Goal: Navigation & Orientation: Find specific page/section

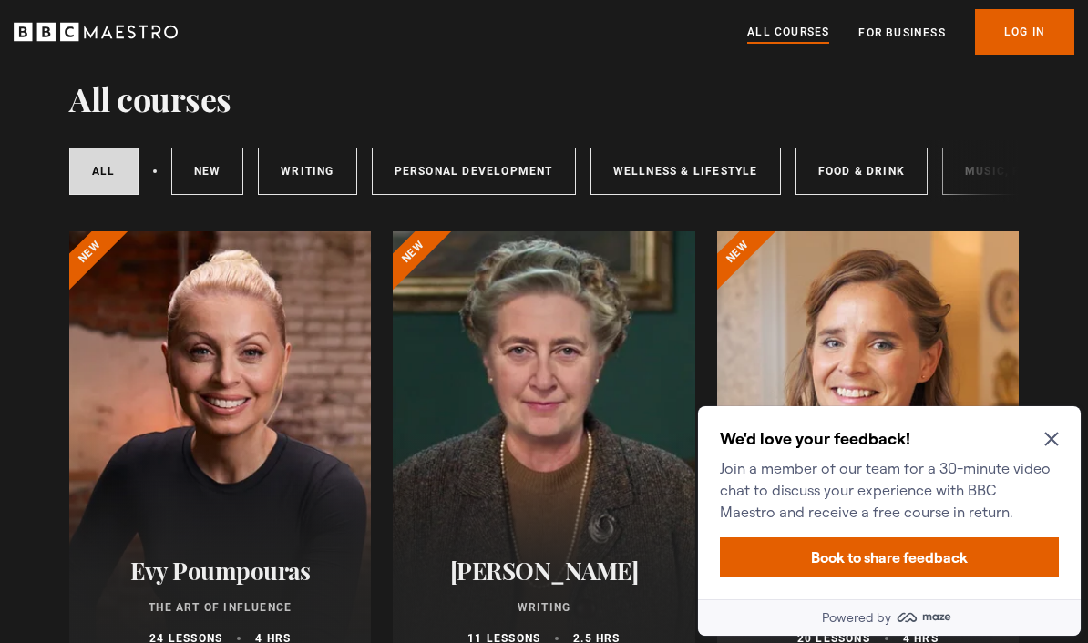
scroll to position [60, 0]
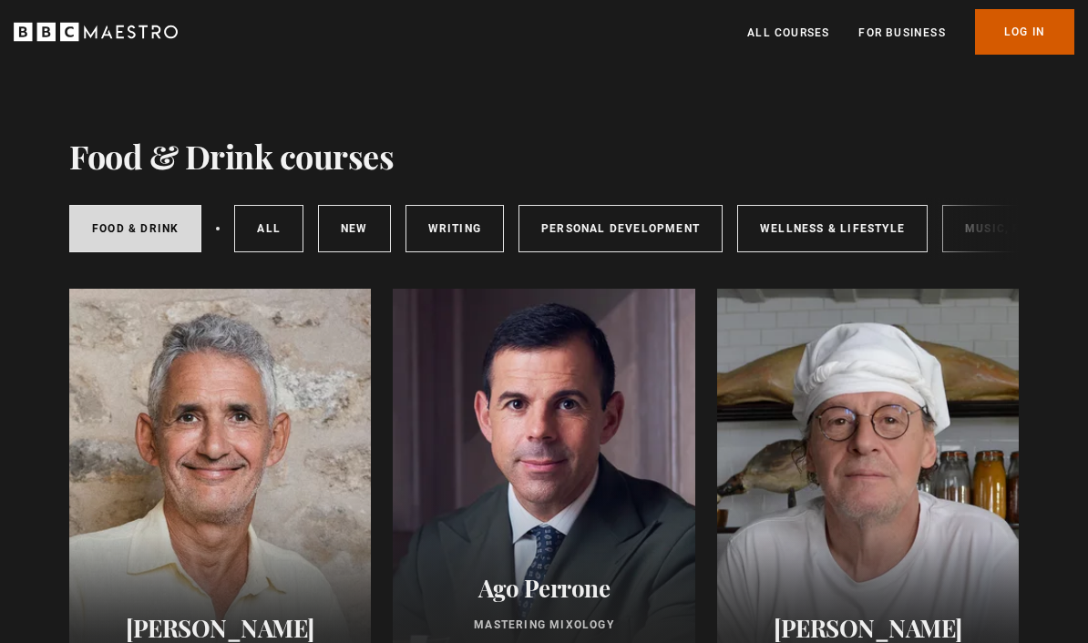
click at [1034, 29] on link "Log In" at bounding box center [1024, 32] width 99 height 46
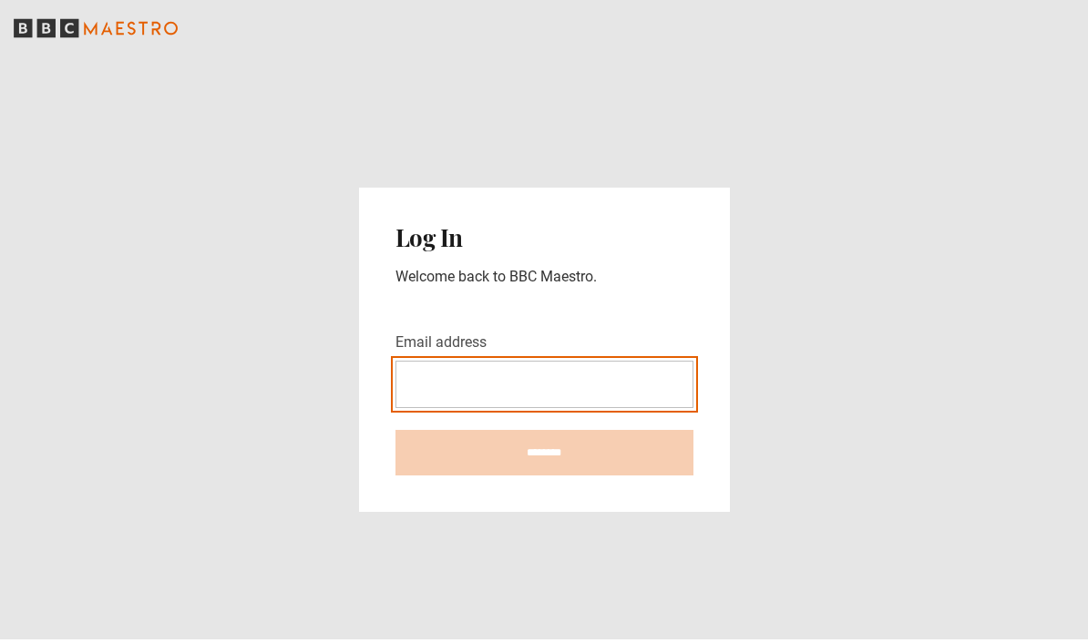
scroll to position [65, 0]
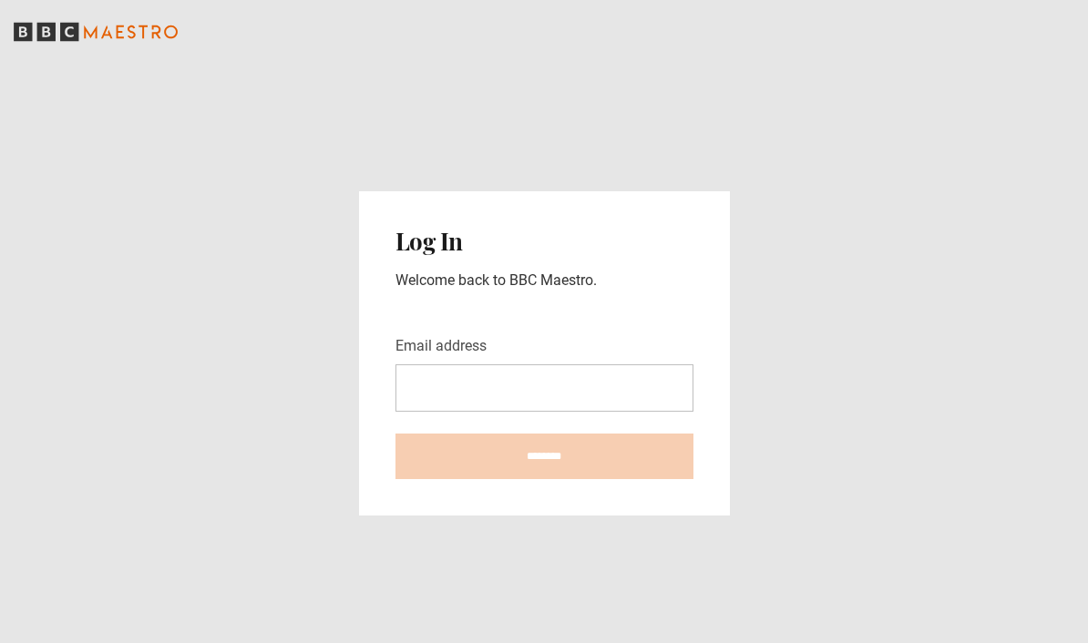
click at [428, 233] on div "Log In Welcome back to BBC Maestro." at bounding box center [544, 260] width 298 height 64
click at [460, 335] on label "Email address" at bounding box center [440, 346] width 91 height 22
click at [460, 364] on input "Email address" at bounding box center [544, 387] width 298 height 47
click at [68, 26] on icon "BBC Maestro" at bounding box center [69, 32] width 18 height 18
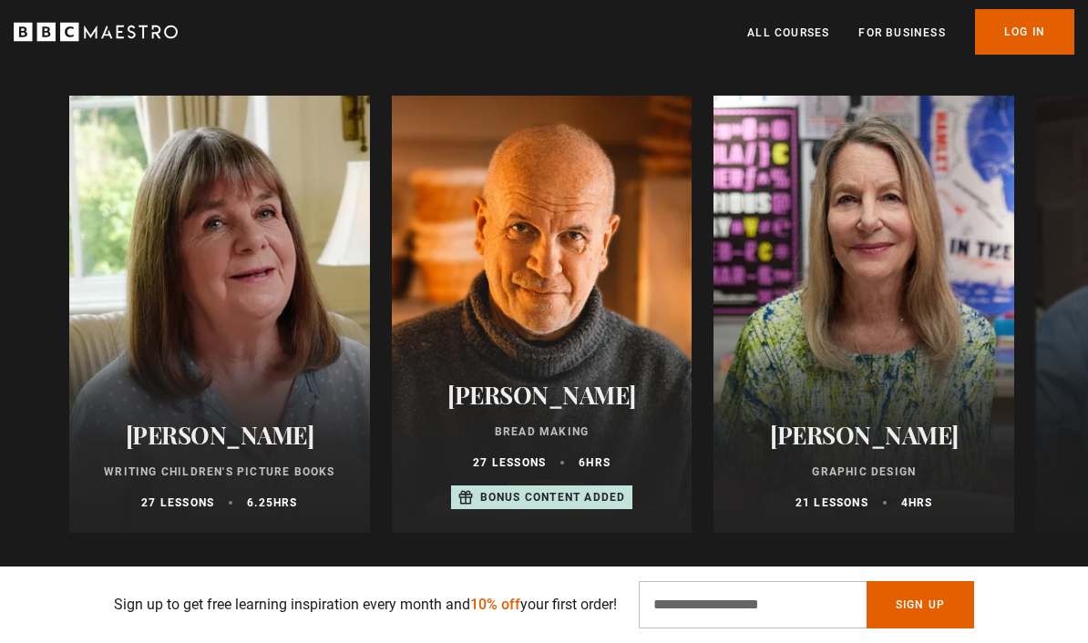
scroll to position [1977, 0]
